Goal: Task Accomplishment & Management: Use online tool/utility

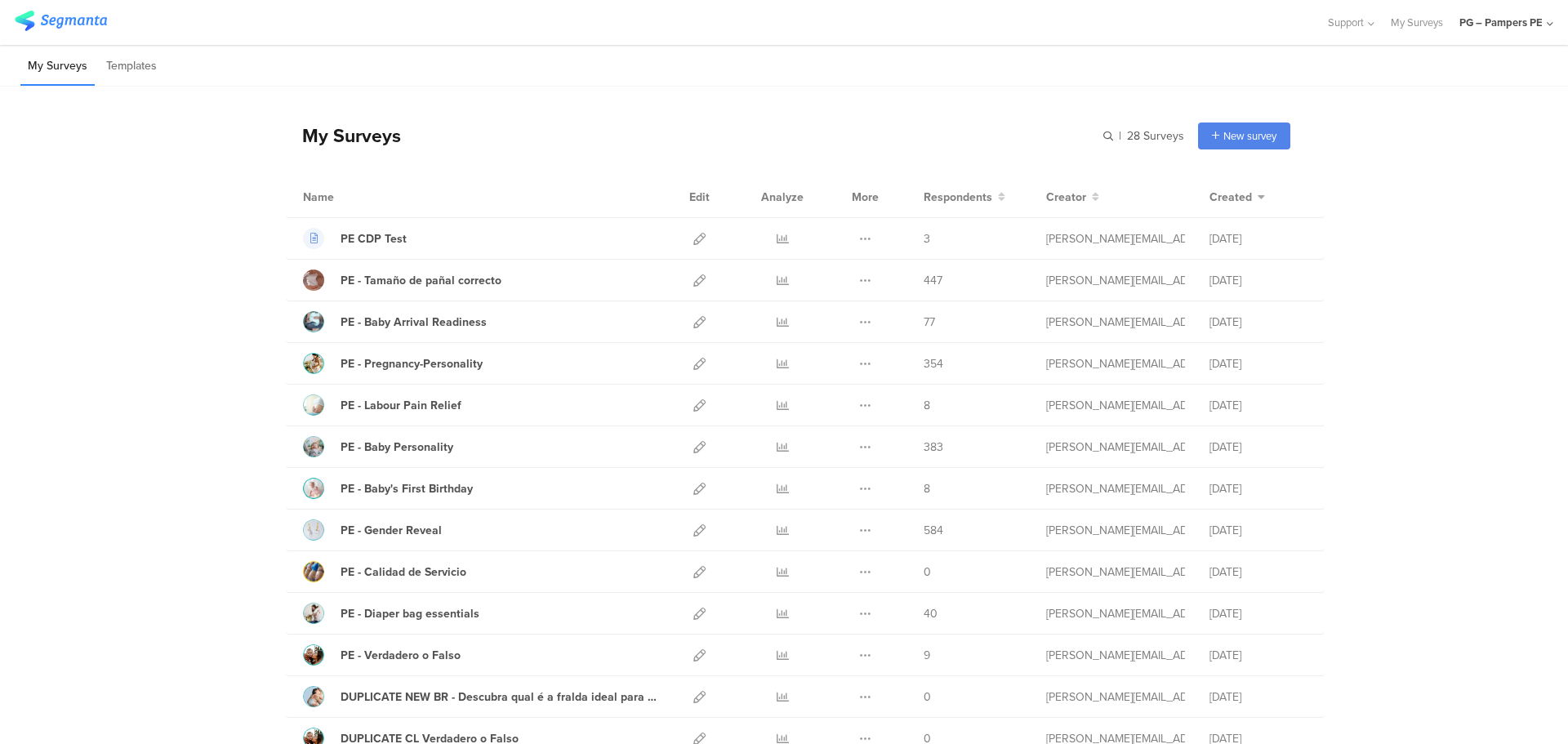
click at [1547, 26] on icon at bounding box center [1550, 24] width 7 height 12
click at [1446, 567] on div "My Surveys | 28 Surveys New survey Start from scratch Choose from templates Nam…" at bounding box center [784, 746] width 1568 height 1321
click at [1551, 28] on icon at bounding box center [1550, 24] width 7 height 12
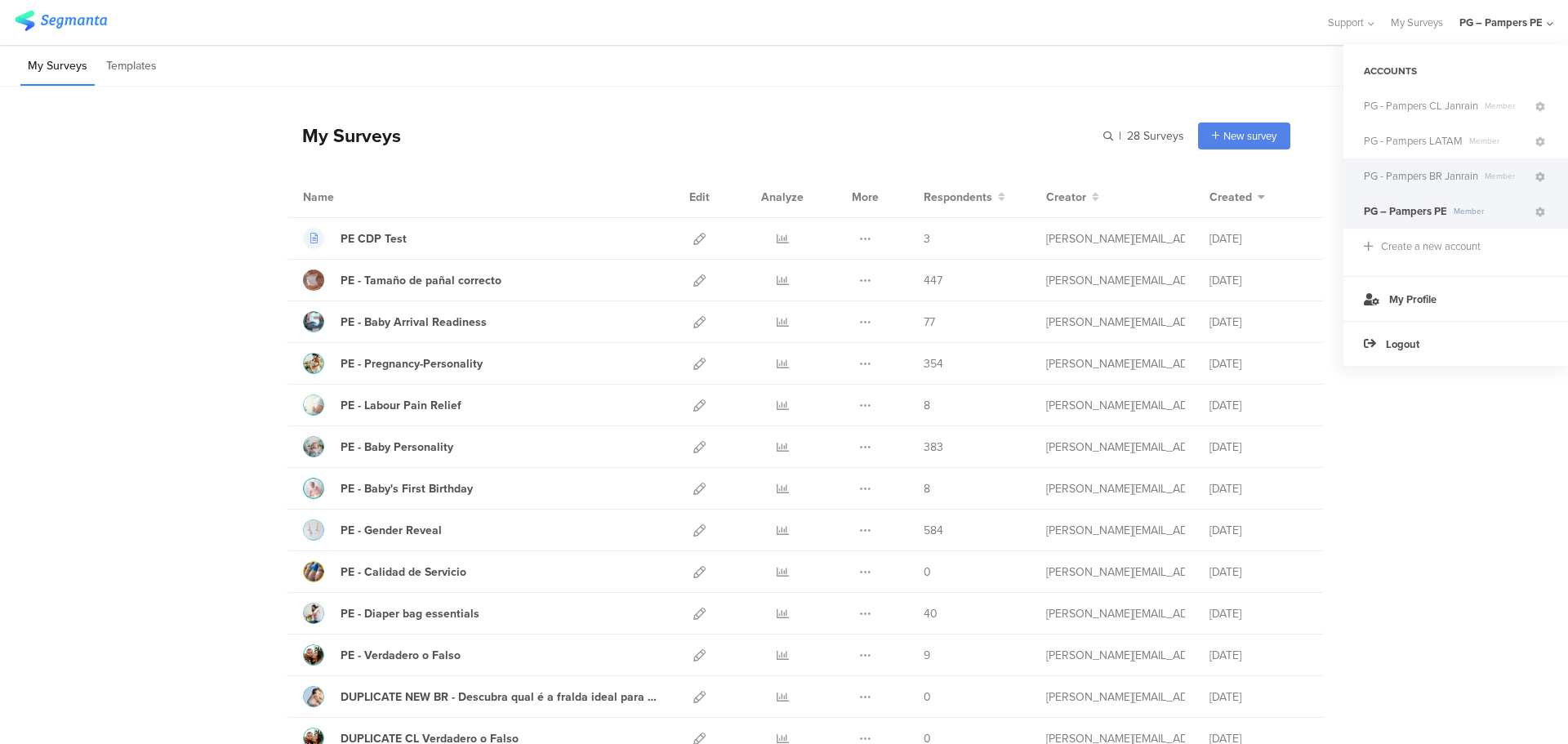
click at [1427, 171] on span "PG - Pampers BR Janrain" at bounding box center [1420, 176] width 114 height 16
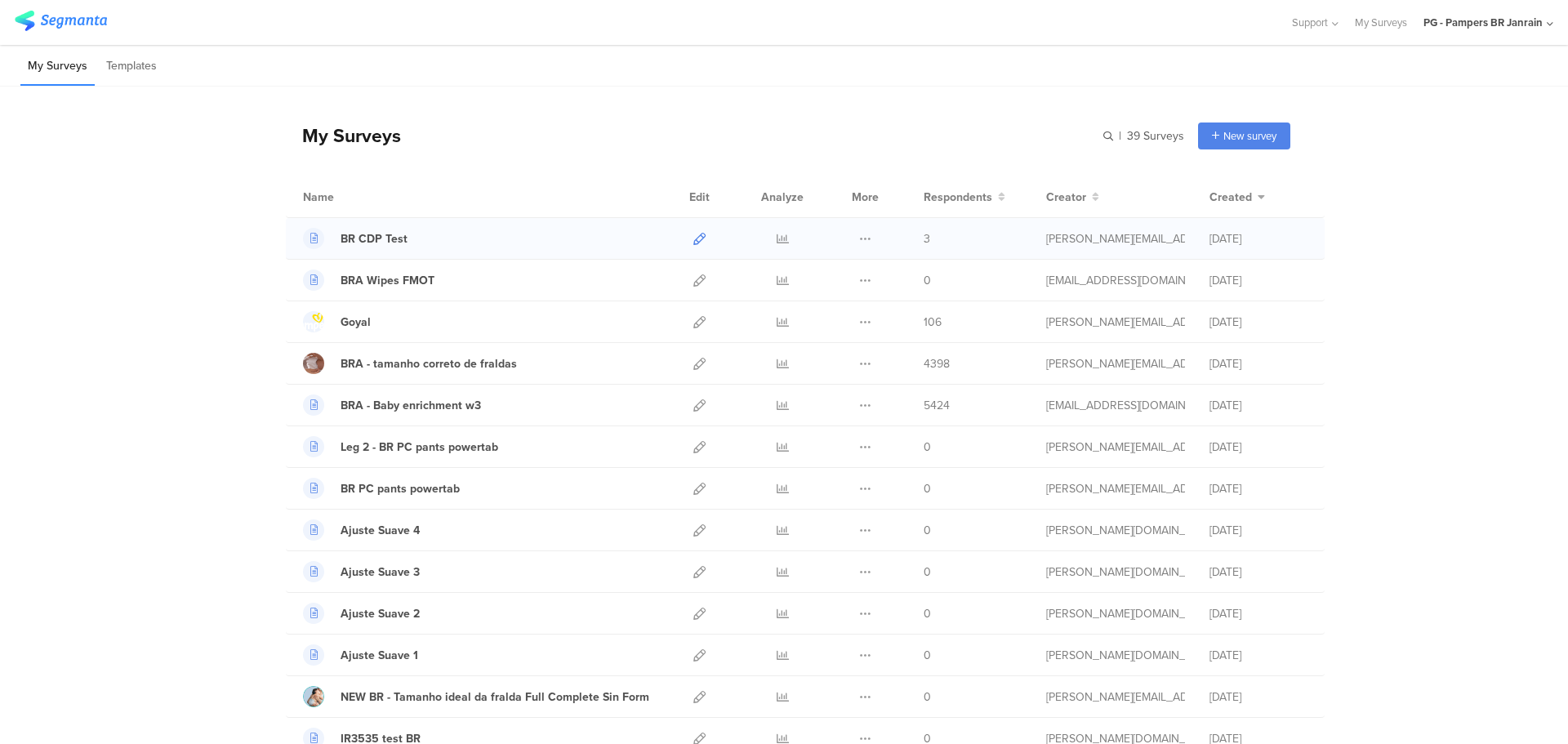
click at [693, 241] on icon at bounding box center [699, 238] width 12 height 12
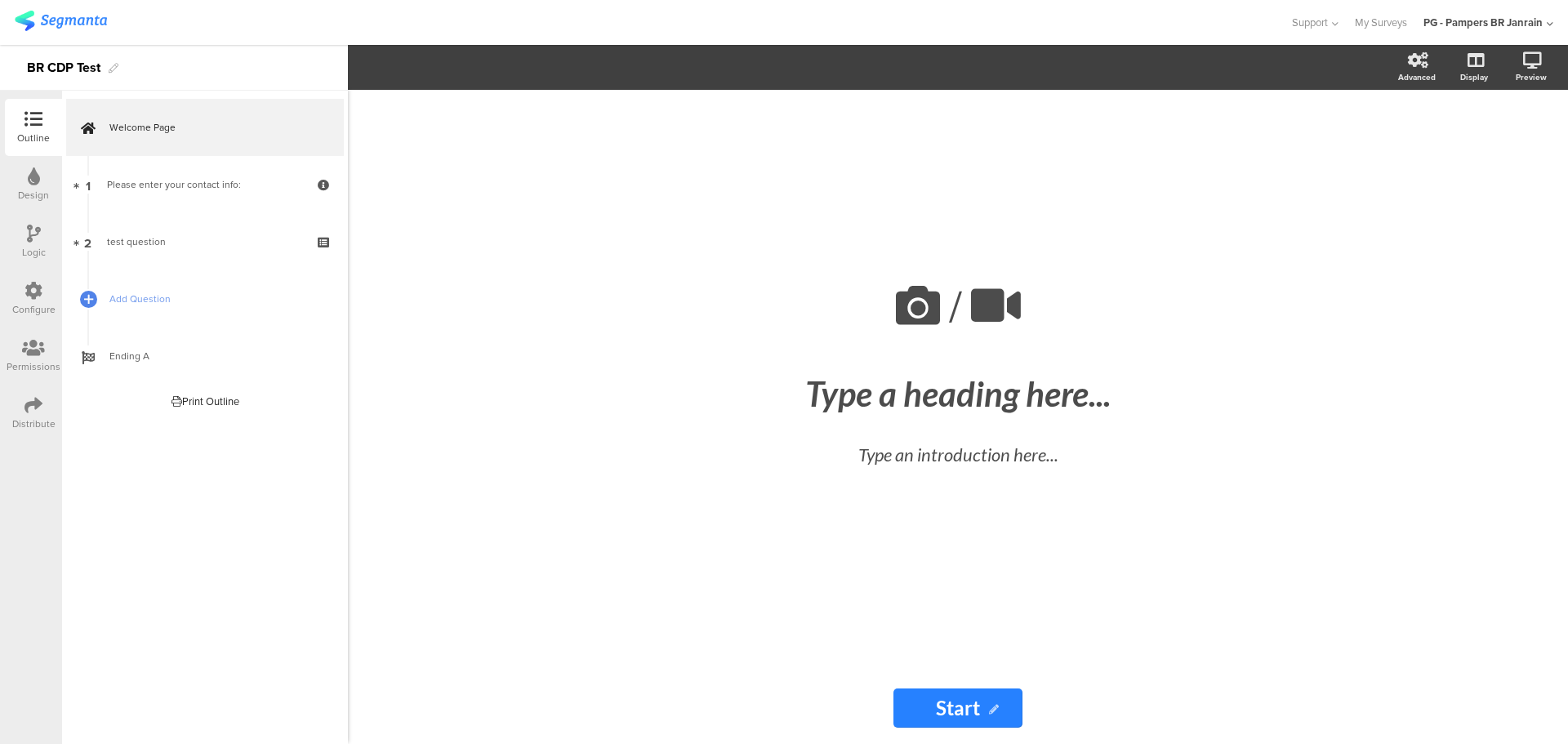
click at [42, 289] on icon at bounding box center [34, 291] width 18 height 18
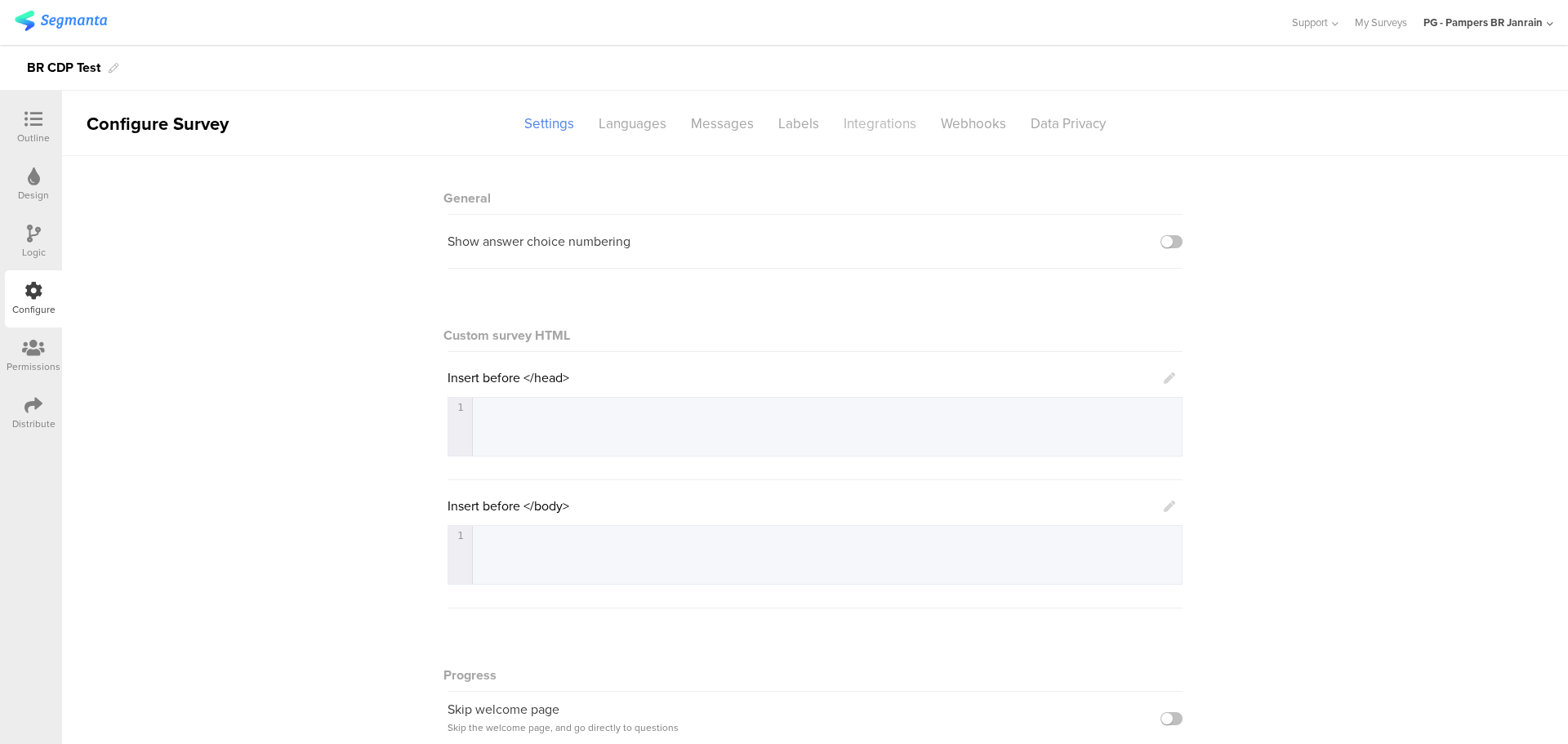
click at [881, 132] on div "Integrations" at bounding box center [880, 123] width 97 height 29
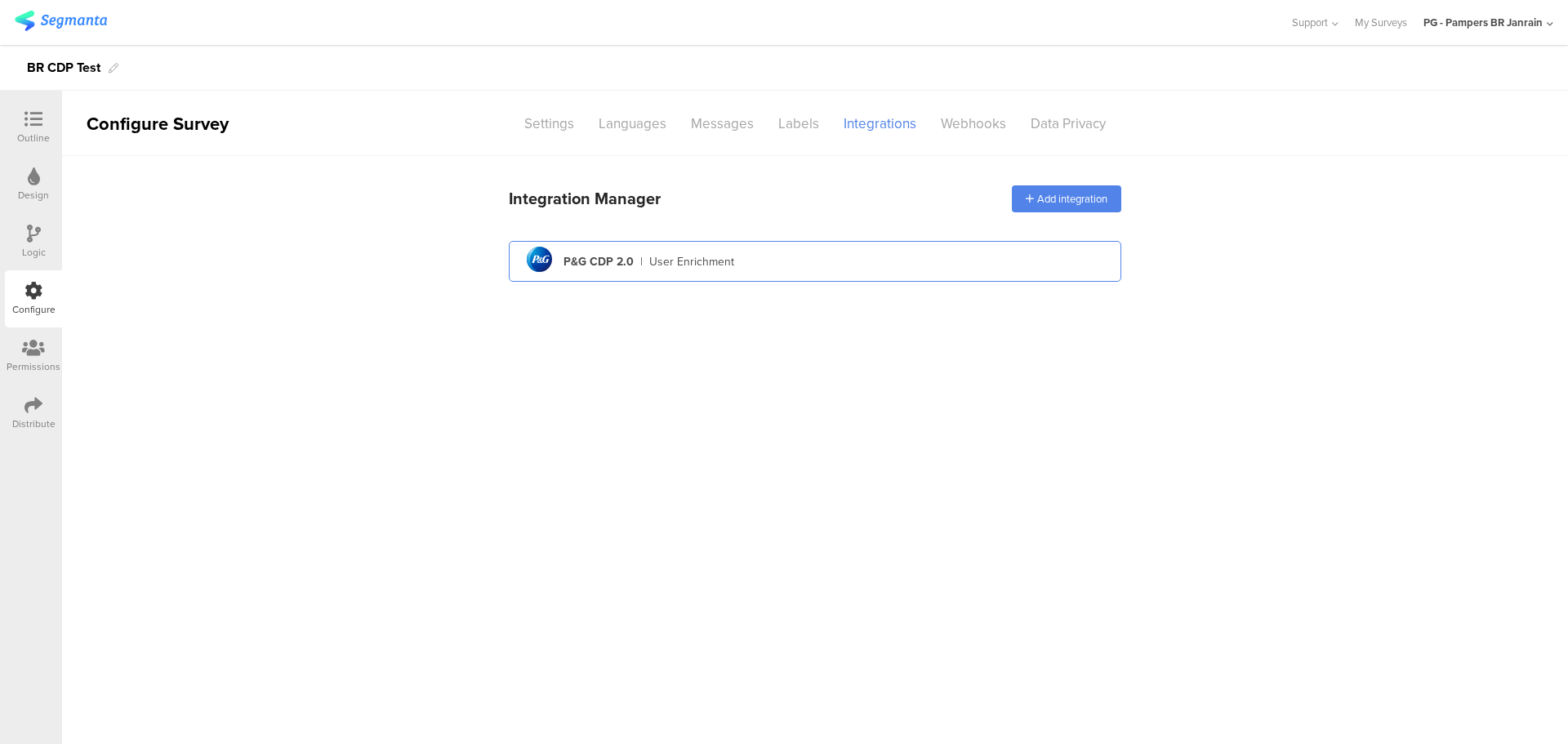
click at [656, 268] on div "User Enrichment" at bounding box center [691, 261] width 85 height 17
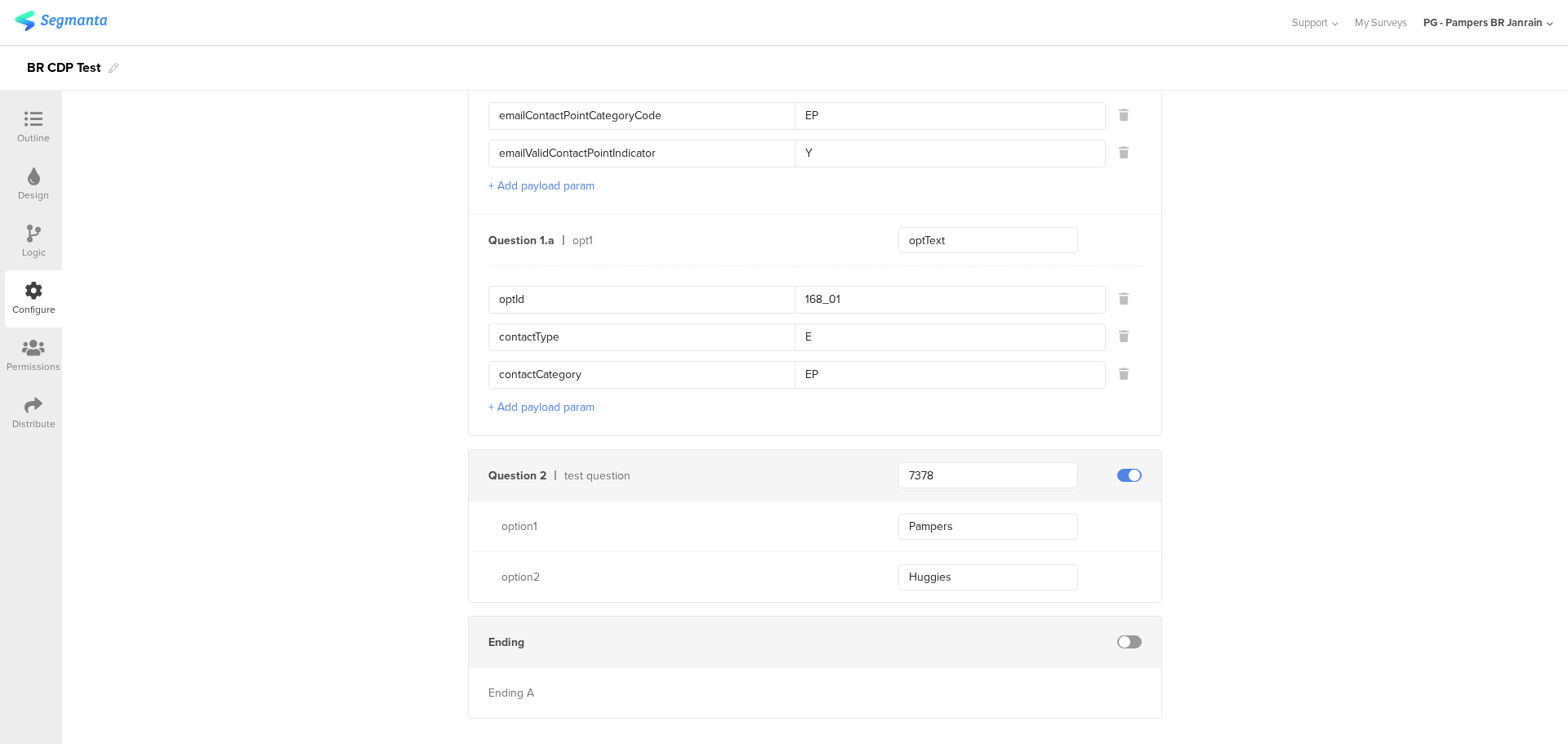
scroll to position [926, 0]
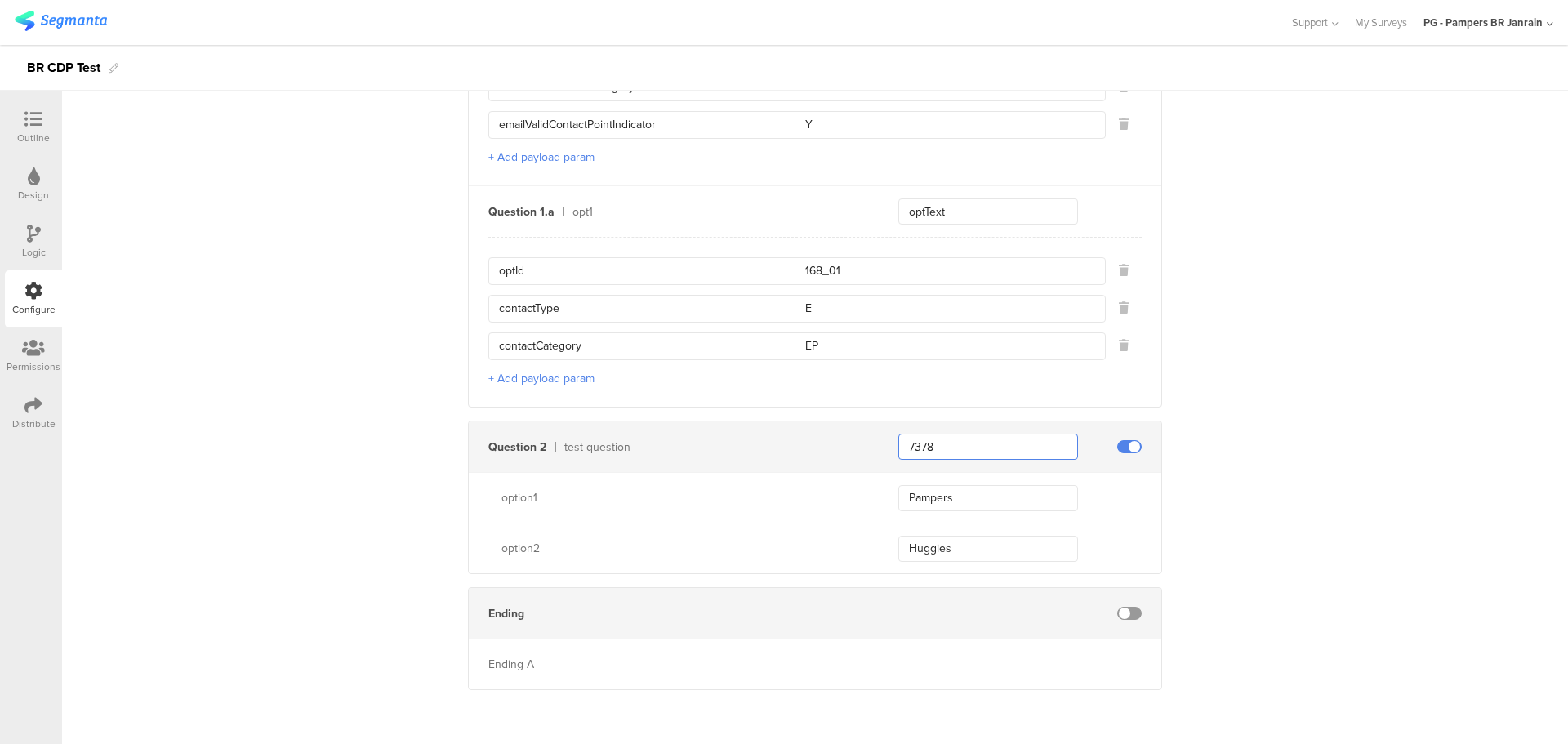
drag, startPoint x: 965, startPoint y: 445, endPoint x: 901, endPoint y: 444, distance: 64.0
click at [901, 444] on input "7378" at bounding box center [988, 447] width 180 height 26
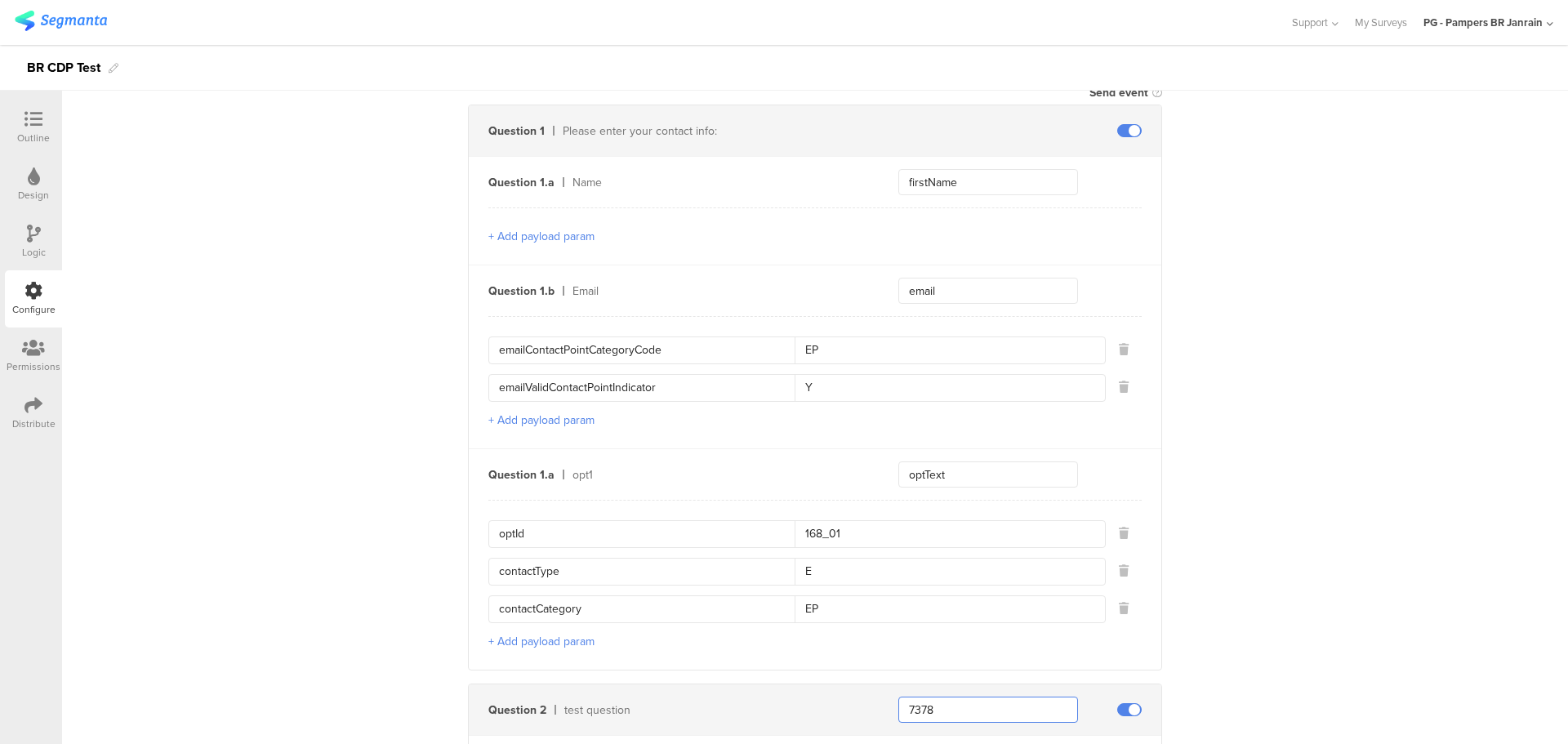
scroll to position [682, 0]
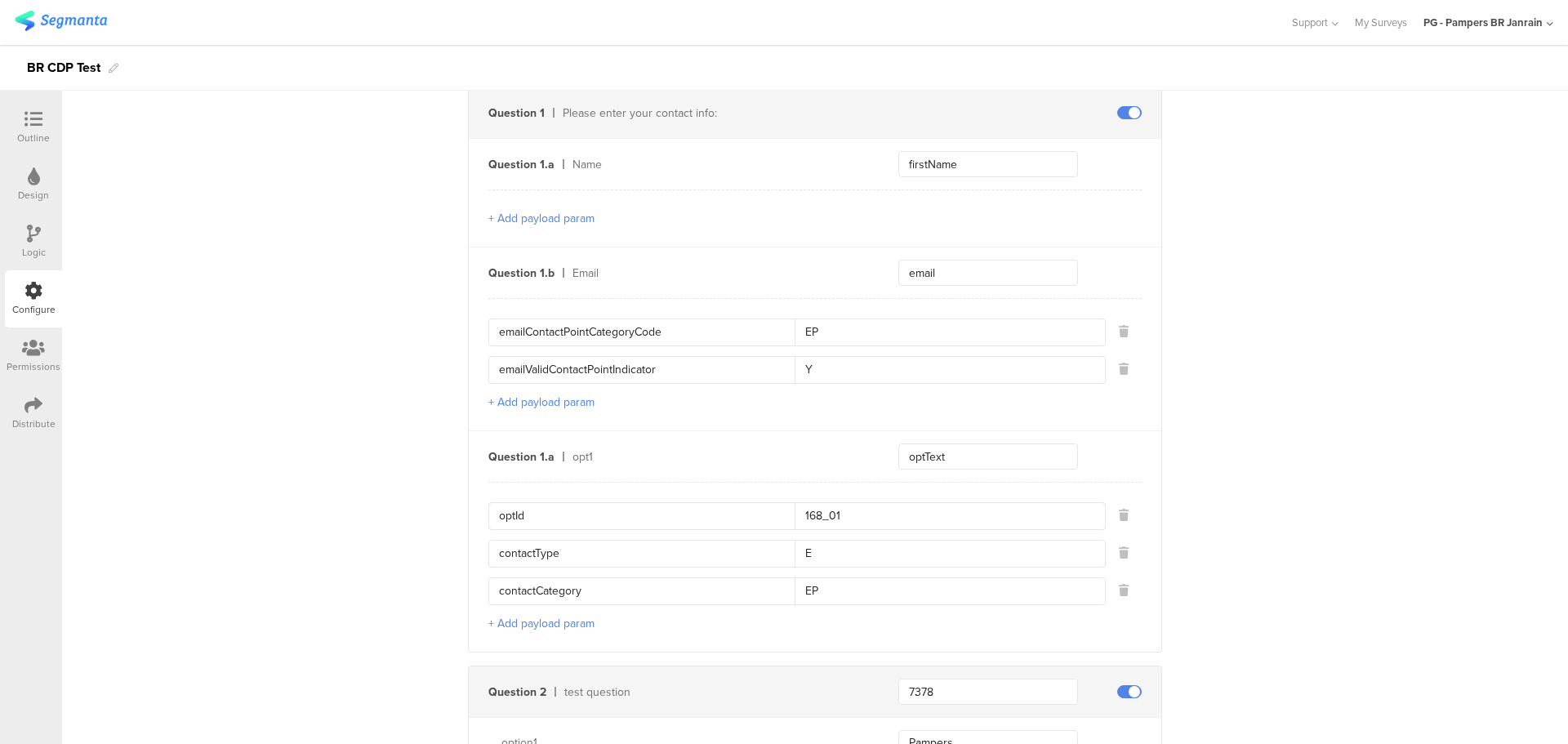
click at [1227, 677] on div "Send data at the end Static traits Key sourceId Value 1242 Key countryCode Valu…" at bounding box center [815, 211] width 1506 height 1473
